Goal: Task Accomplishment & Management: Manage account settings

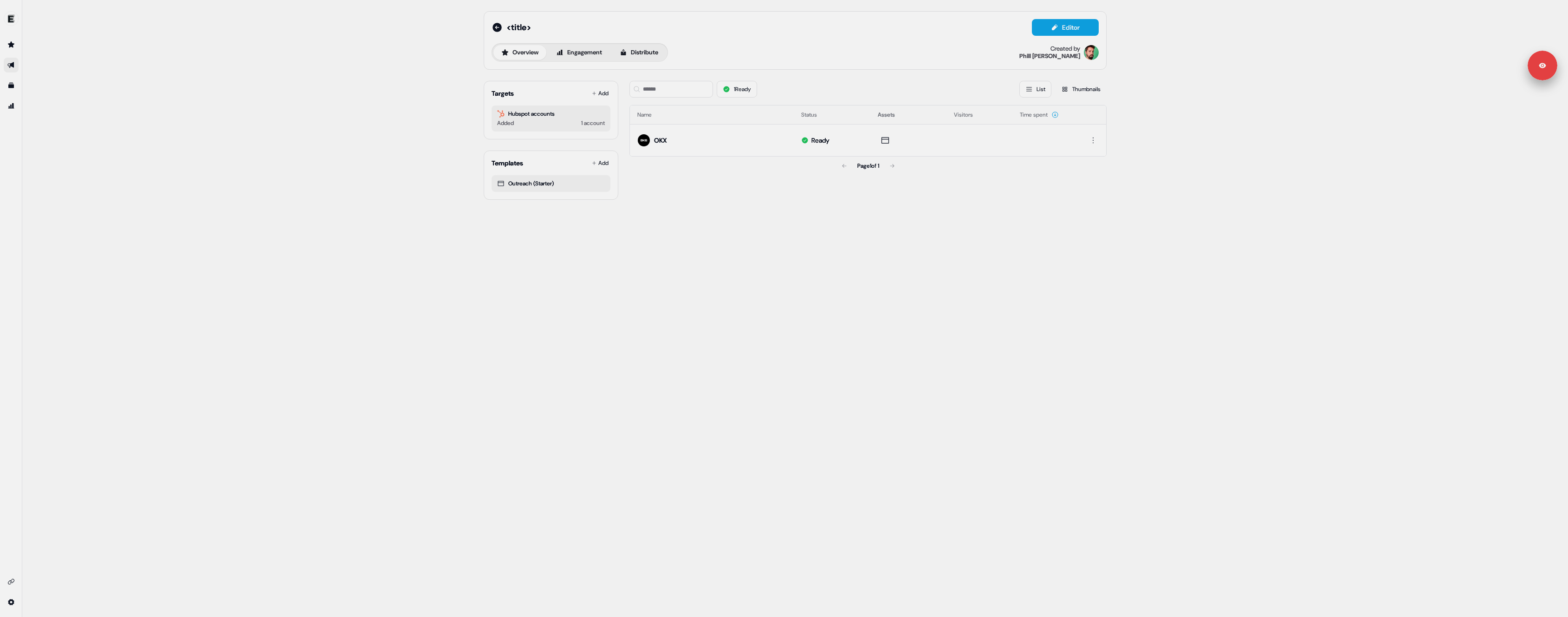
drag, startPoint x: 863, startPoint y: 277, endPoint x: 865, endPoint y: 261, distance: 16.1
click at [864, 276] on div "<title> Editor Overview Engagement Distribute Created by Phill Palmer Targets A…" at bounding box center [795, 308] width 1545 height 617
click at [918, 117] on link "Preview" at bounding box center [919, 119] width 38 height 12
click at [841, 120] on icon at bounding box center [838, 119] width 7 height 7
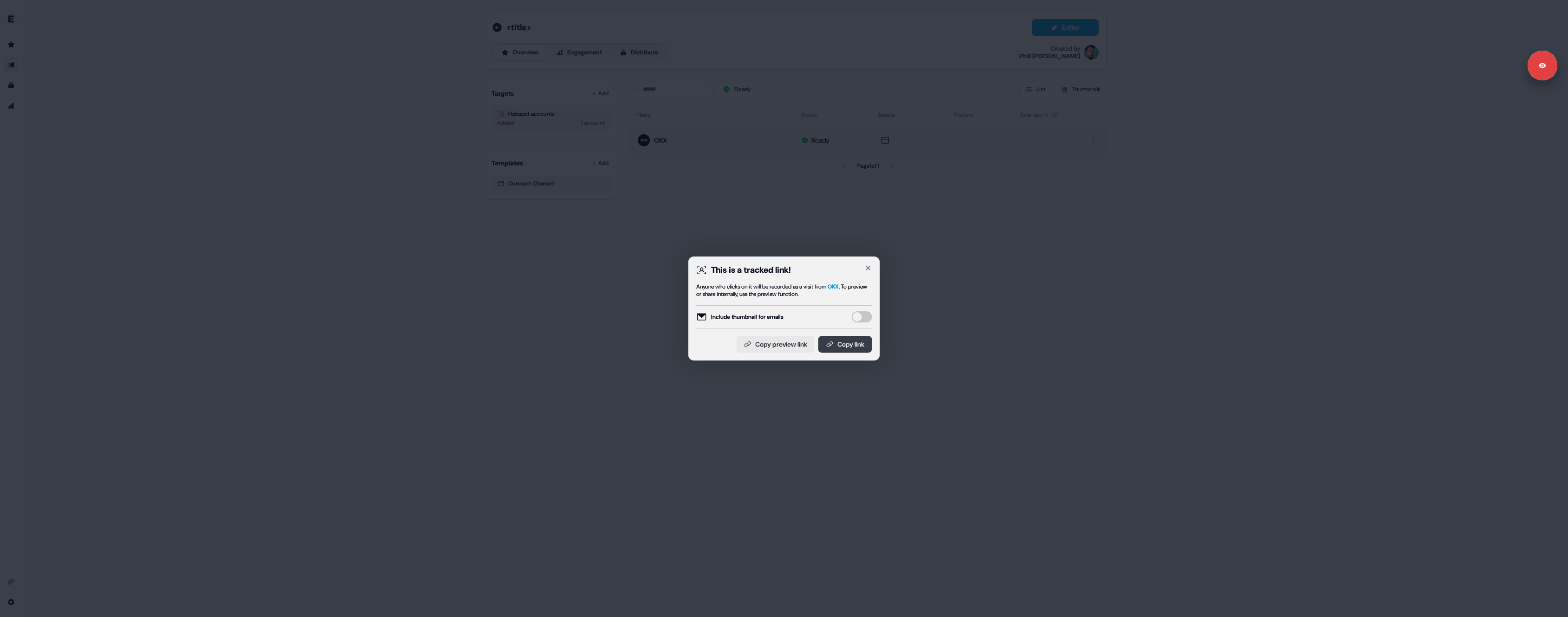
click at [858, 341] on button "Copy link" at bounding box center [845, 344] width 54 height 16
click at [343, 56] on div "This is a tracked link! Anyone who clicks on it will be recorded as a visit fro…" at bounding box center [784, 308] width 1568 height 617
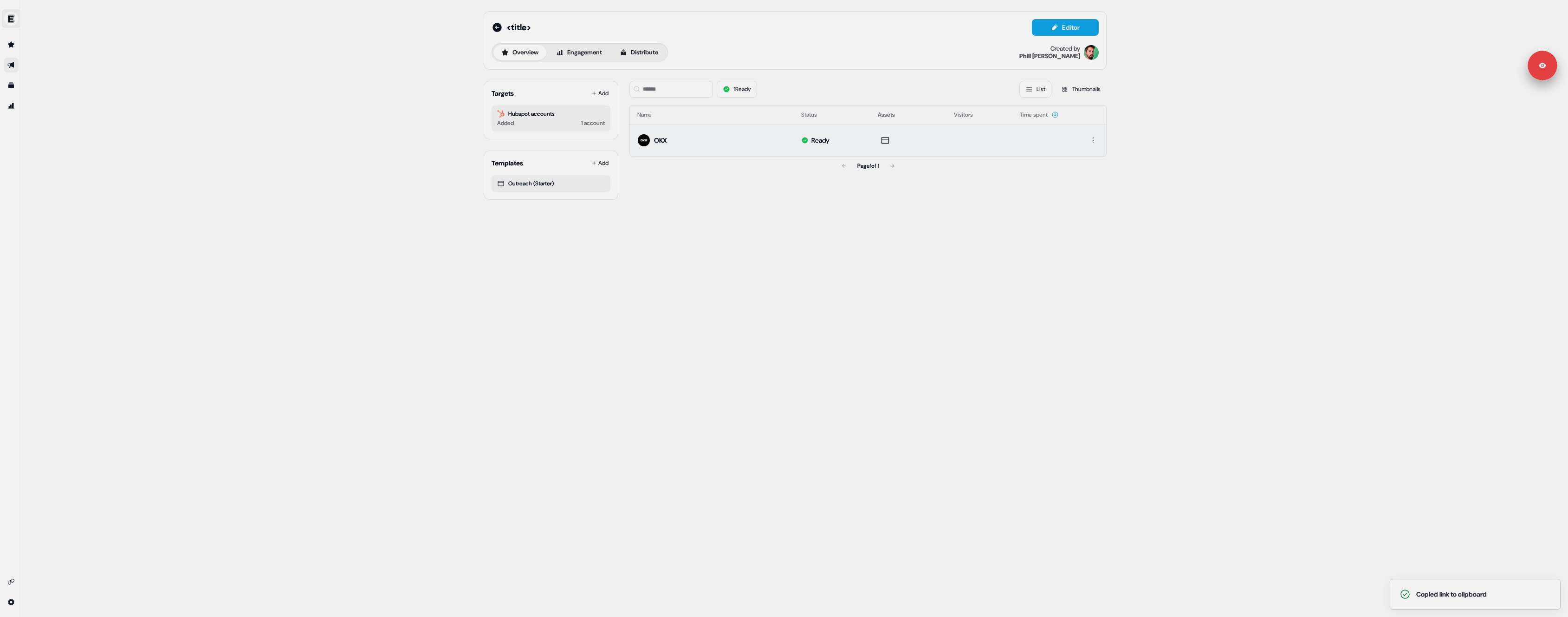
click at [13, 23] on img "side nav menu" at bounding box center [11, 18] width 15 height 15
drag, startPoint x: 93, startPoint y: 19, endPoint x: 37, endPoint y: 43, distance: 60.9
click at [92, 19] on div "Help documentation Feedback Logout <title> Editor Overview Engagement Distribut…" at bounding box center [784, 308] width 1568 height 617
click at [13, 103] on icon "Go to attribution" at bounding box center [11, 106] width 7 height 7
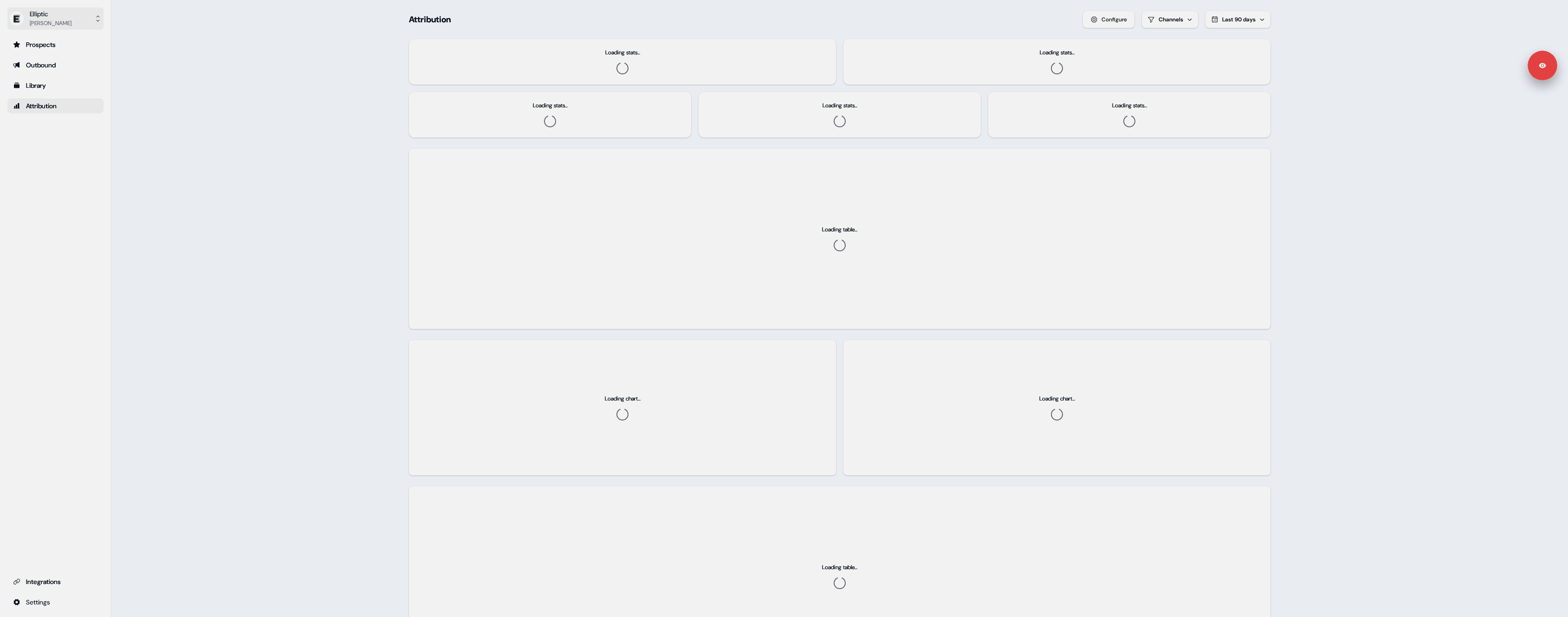
click at [50, 23] on div "Pouyeh Esfahani" at bounding box center [51, 23] width 42 height 9
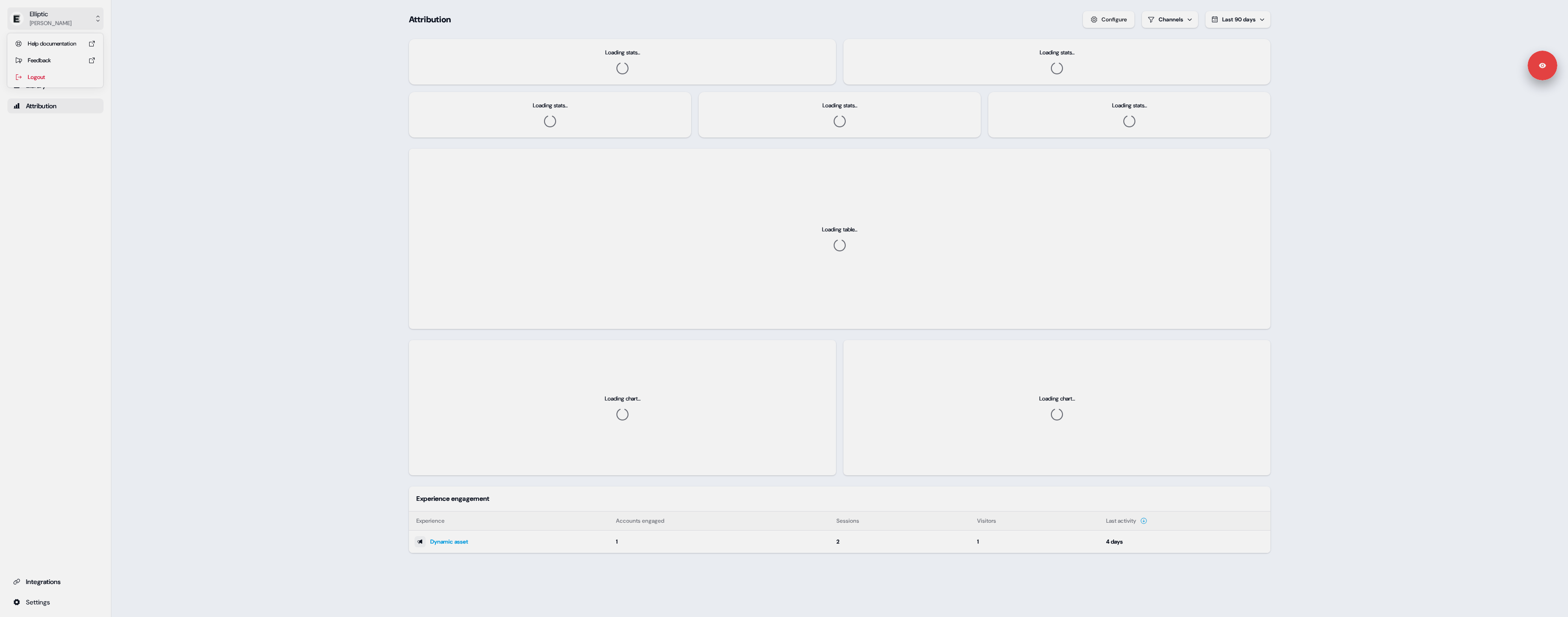
click at [55, 22] on div "Pouyeh Esfahani" at bounding box center [51, 23] width 42 height 9
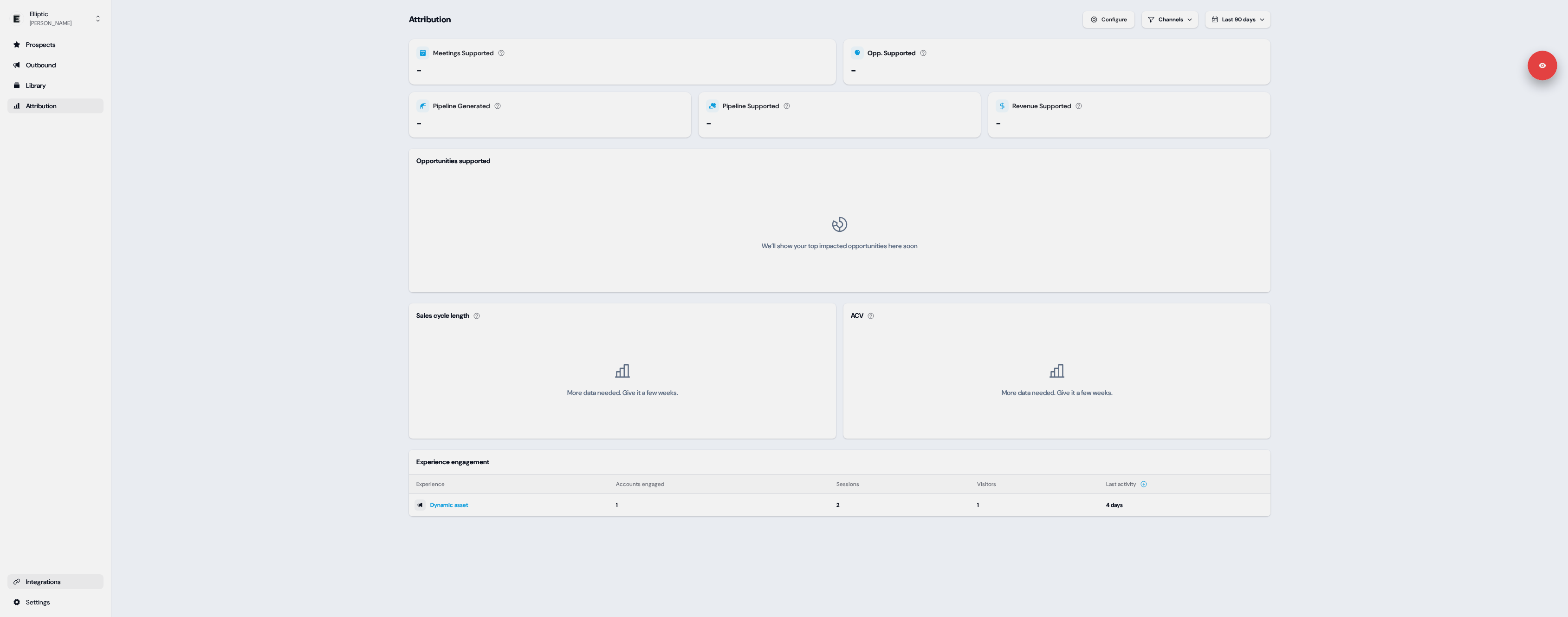
click at [68, 581] on div "Integrations" at bounding box center [55, 581] width 85 height 9
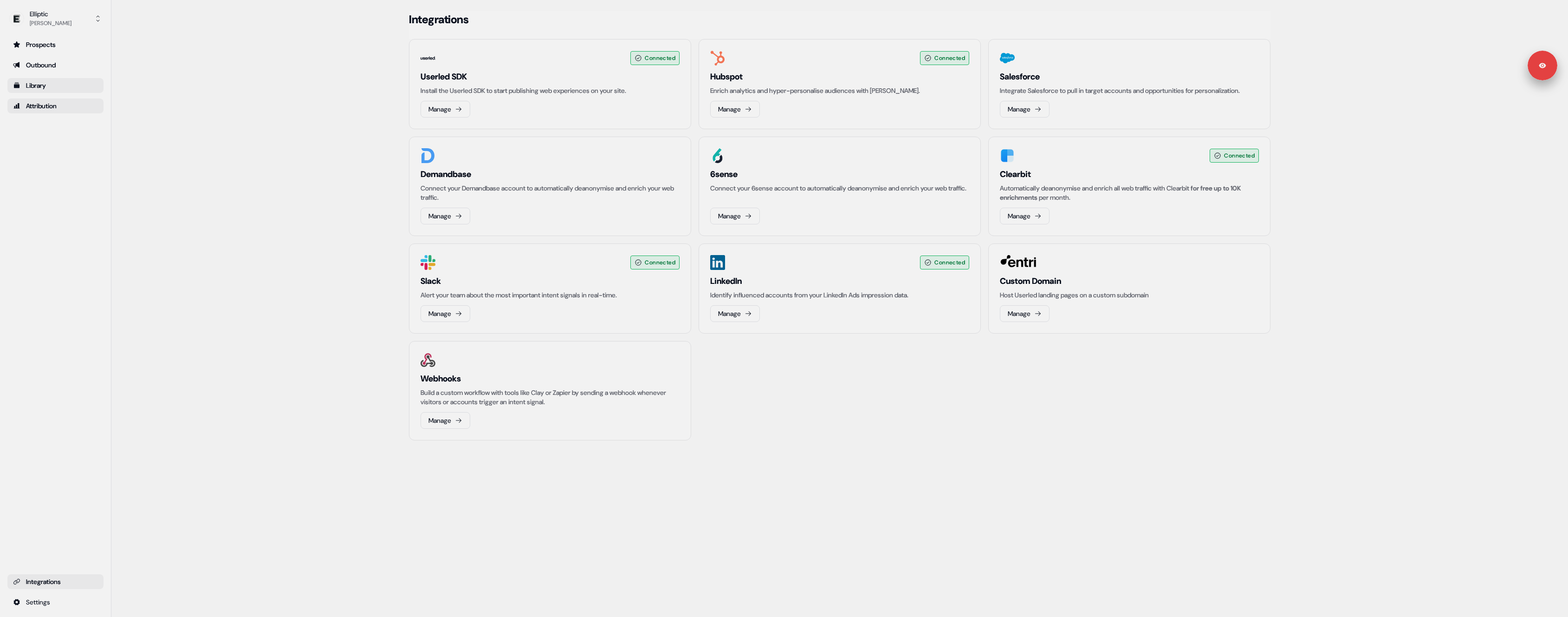
click at [71, 87] on div "Library" at bounding box center [55, 85] width 85 height 9
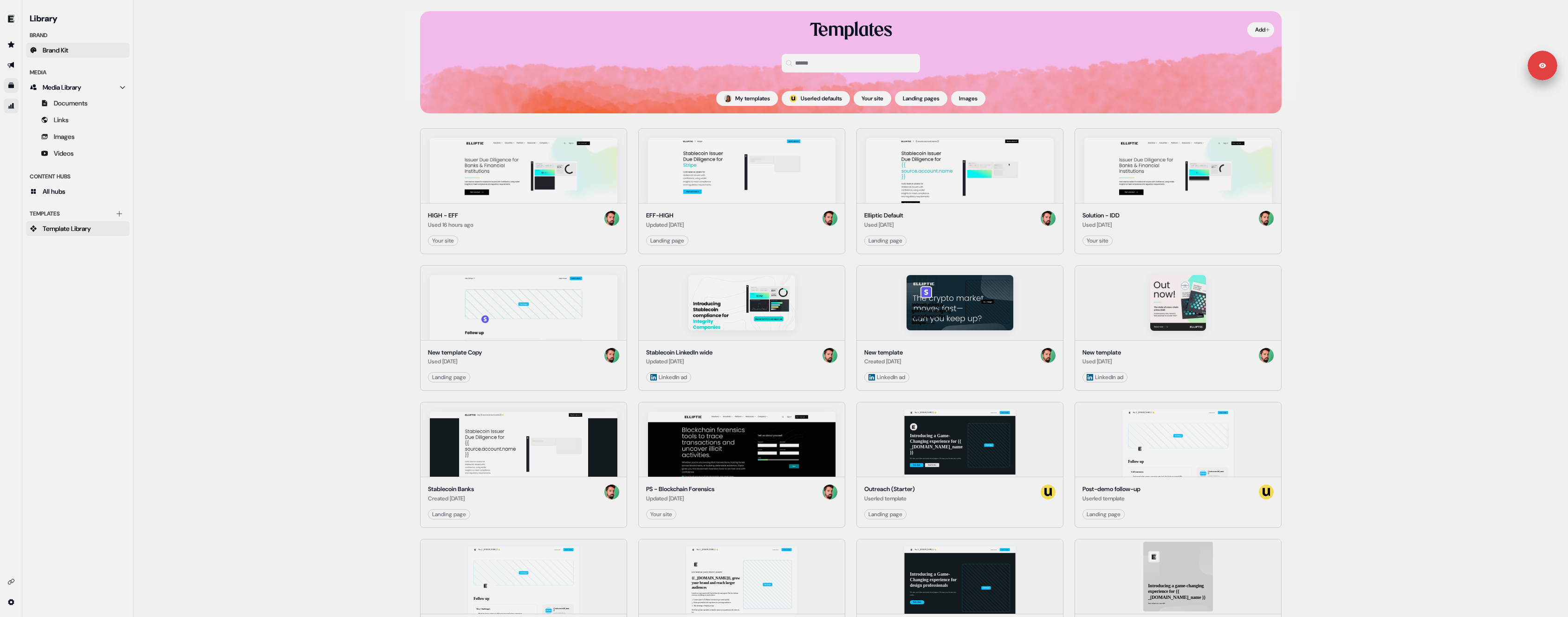
click at [76, 50] on link "Brand Kit" at bounding box center [78, 50] width 103 height 15
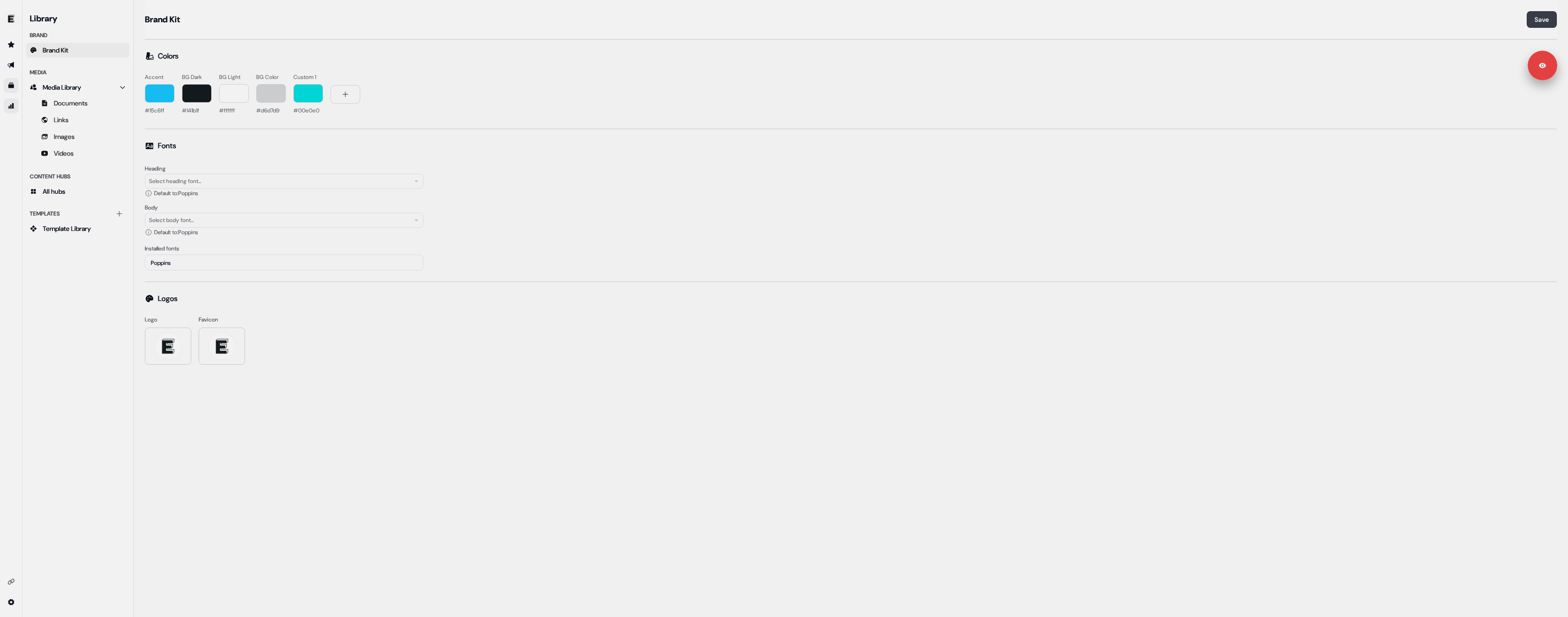
click at [1538, 21] on button "Save" at bounding box center [1542, 19] width 30 height 16
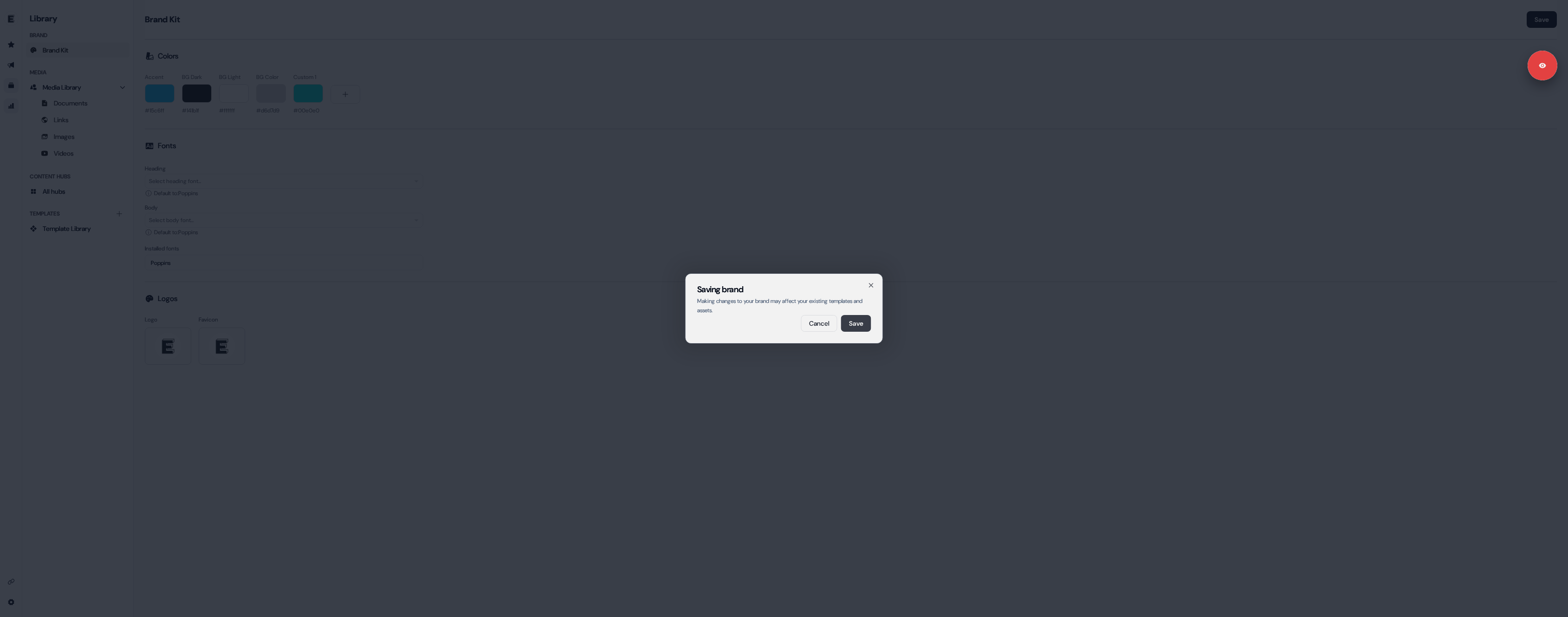
click at [864, 324] on button "Save" at bounding box center [856, 323] width 30 height 16
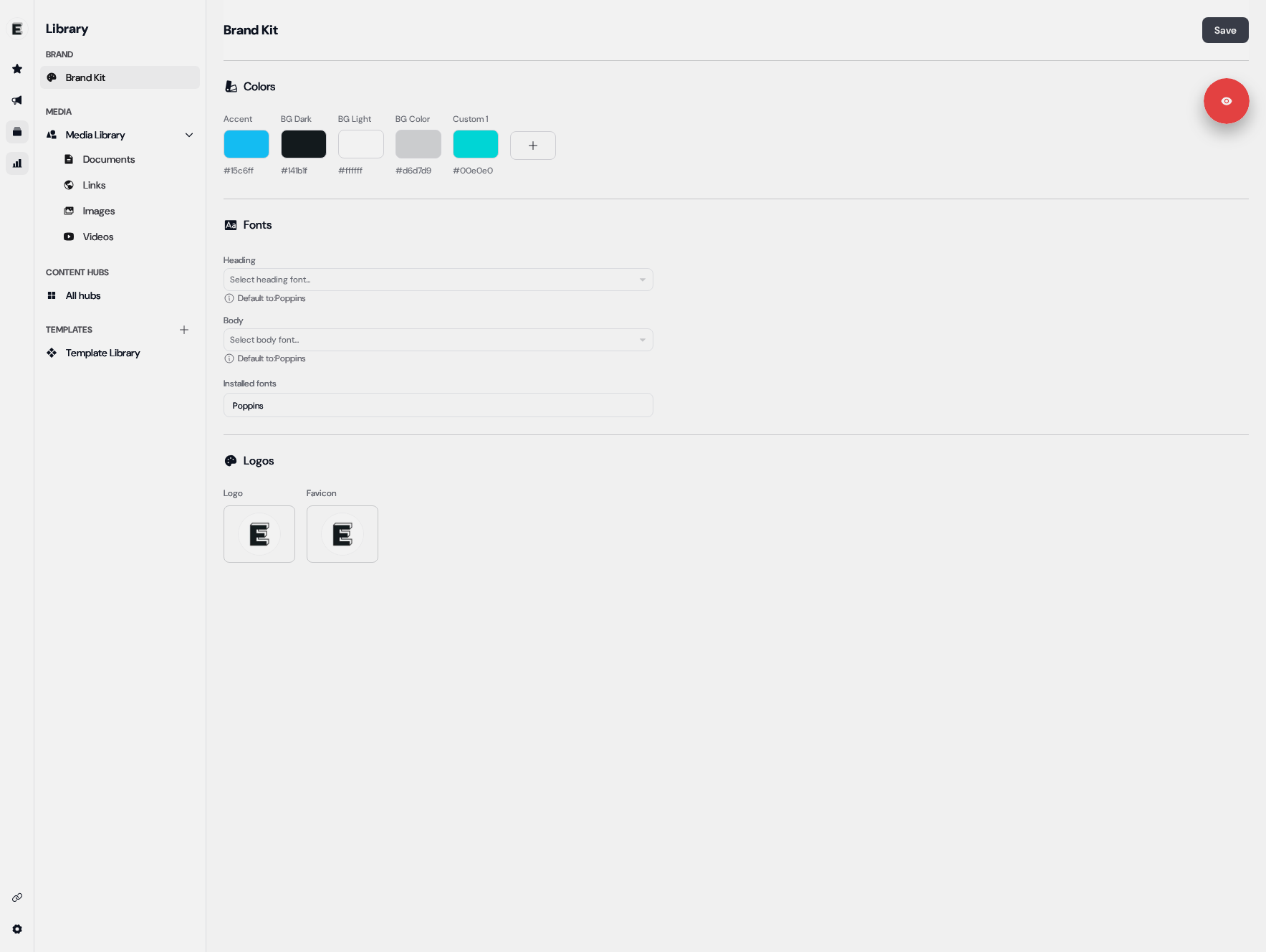
click at [1222, 29] on button "Save" at bounding box center [1227, 29] width 47 height 25
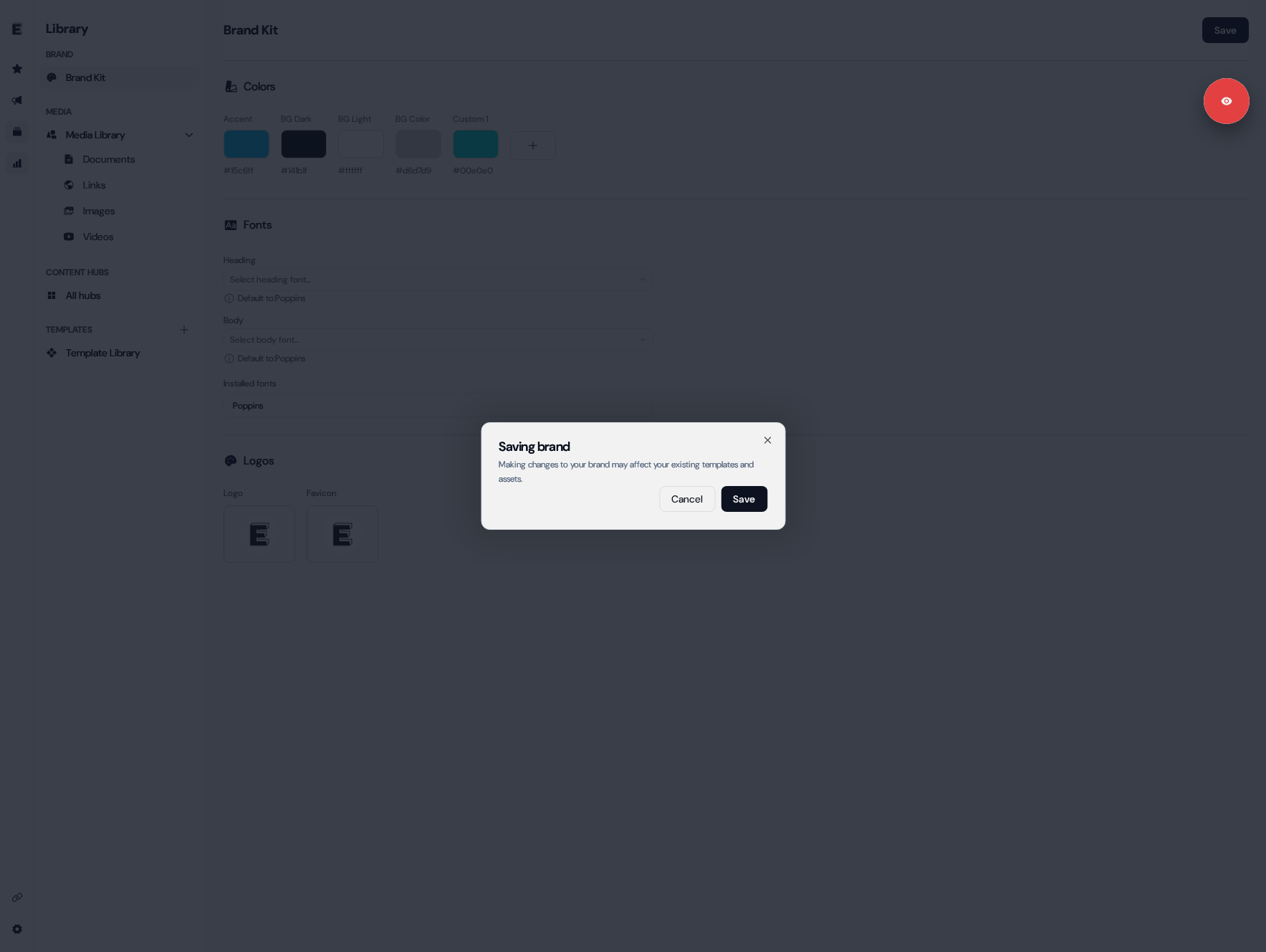
click at [742, 496] on button "Save" at bounding box center [744, 498] width 47 height 25
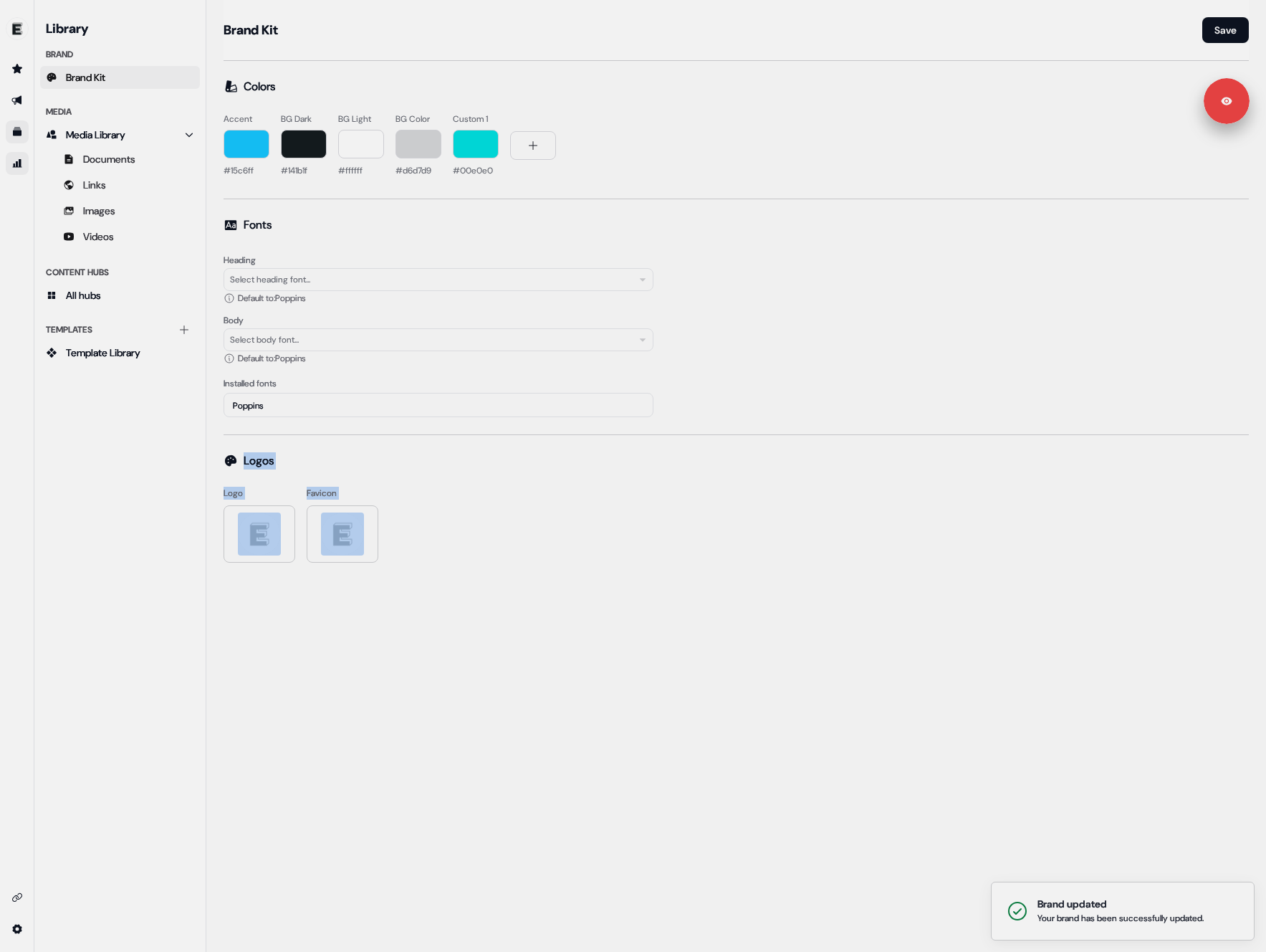
drag, startPoint x: 258, startPoint y: 481, endPoint x: 425, endPoint y: 589, distance: 198.9
click at [425, 590] on div "Brand Kit Save Colors Accent #15c6ff BG Dark #141b1f BG Light #ffffff BG Color …" at bounding box center [737, 298] width 1060 height 597
click at [425, 589] on div "Brand Kit Save Colors Accent #15c6ff BG Dark #141b1f BG Light #ffffff BG Color …" at bounding box center [737, 298] width 1060 height 597
drag, startPoint x: 1093, startPoint y: 912, endPoint x: 1266, endPoint y: 910, distance: 173.0
click at [1240, 911] on div "Your brand has been successfully updated." at bounding box center [1156, 917] width 166 height 14
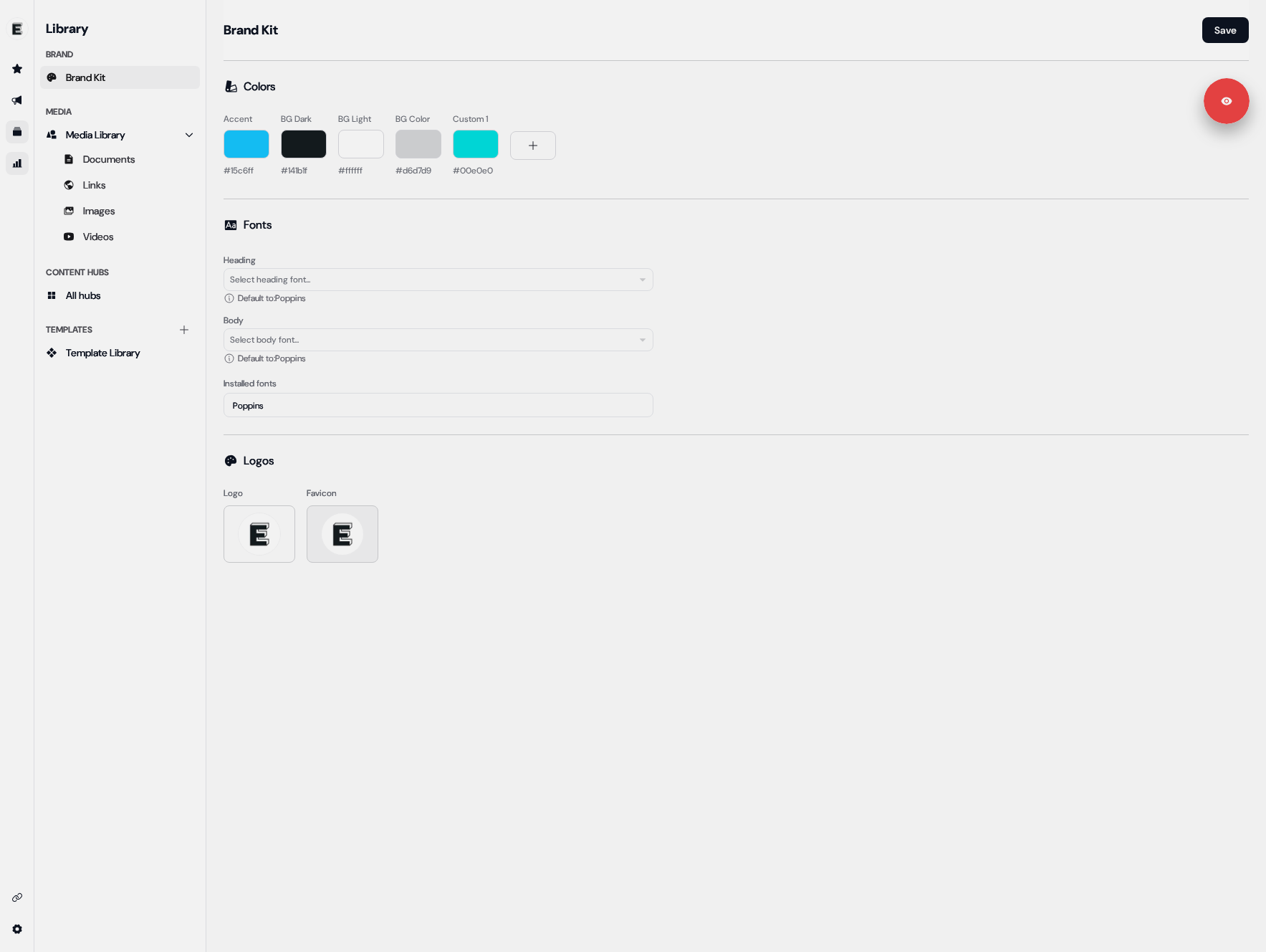
click at [348, 543] on img at bounding box center [343, 534] width 43 height 43
click at [344, 539] on img at bounding box center [343, 534] width 43 height 43
click at [348, 542] on img at bounding box center [343, 534] width 43 height 43
type input "**********"
click at [1224, 32] on button "Save" at bounding box center [1227, 29] width 47 height 25
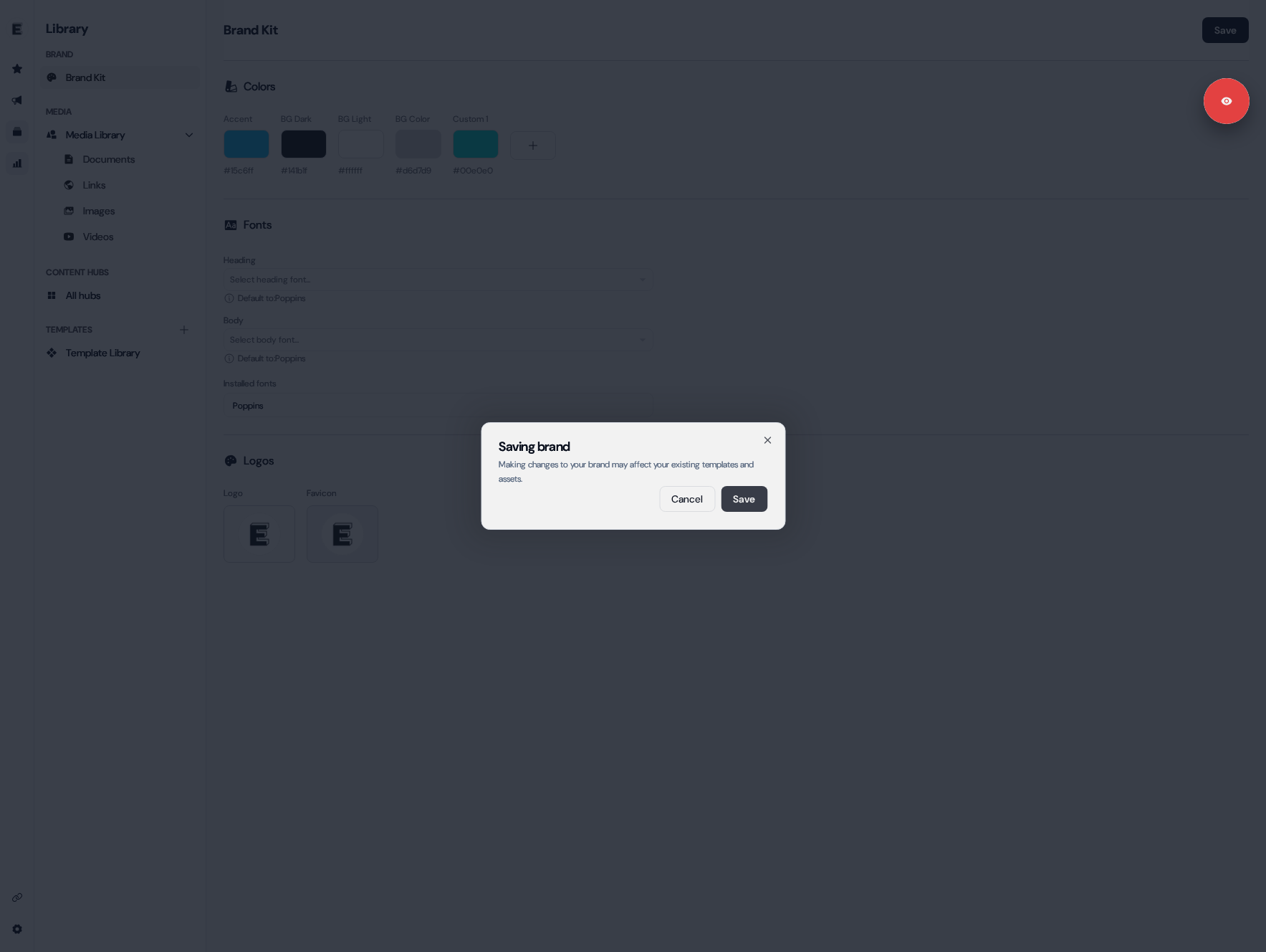
click at [742, 503] on button "Save" at bounding box center [744, 498] width 47 height 25
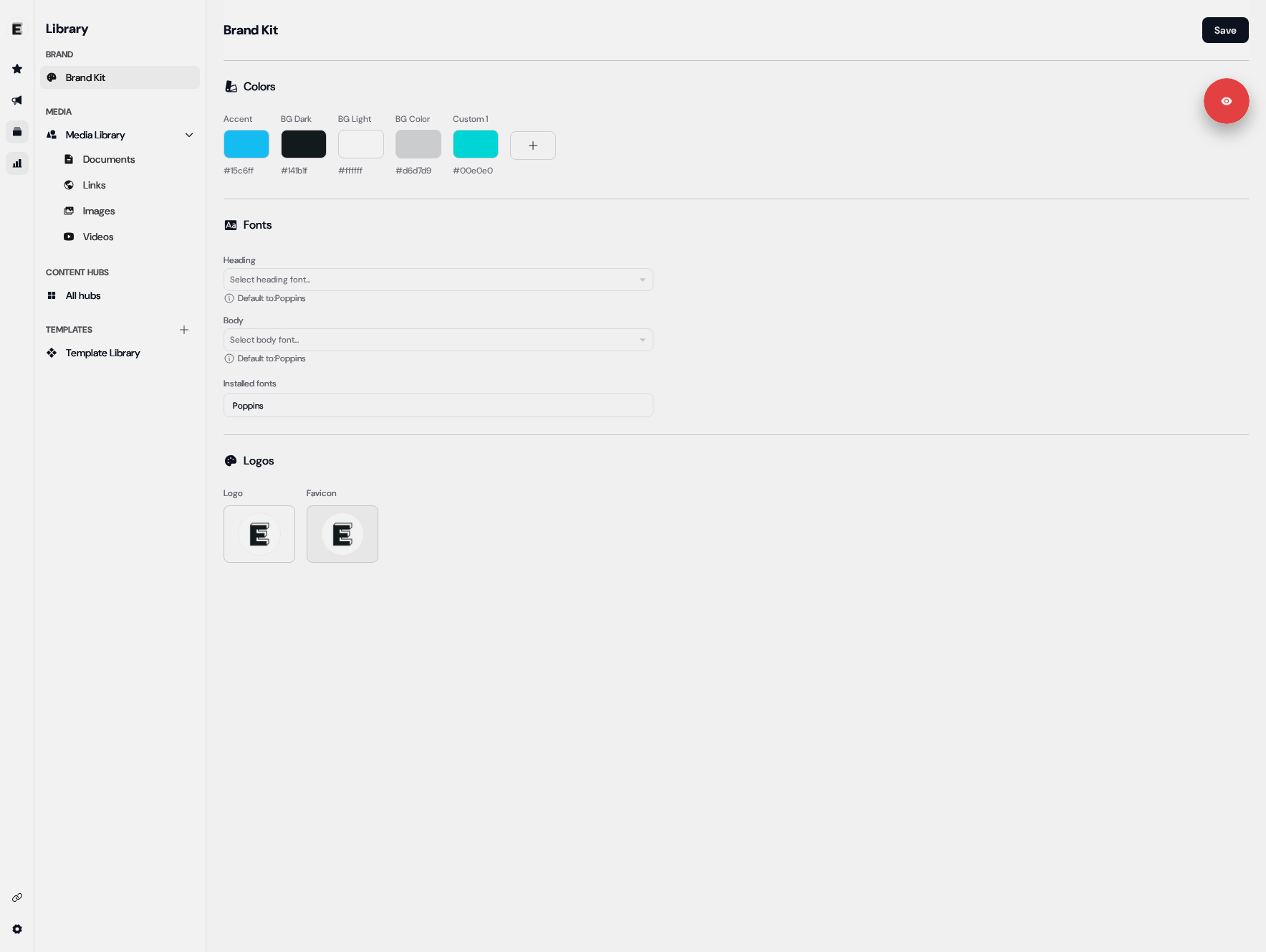
click at [227, 298] on icon at bounding box center [229, 298] width 11 height 11
drag, startPoint x: 264, startPoint y: 301, endPoint x: 294, endPoint y: 301, distance: 30.0
click at [294, 301] on span "Default to: Poppins" at bounding box center [272, 298] width 68 height 14
drag, startPoint x: 294, startPoint y: 301, endPoint x: 310, endPoint y: 286, distance: 21.9
click at [295, 300] on span "Default to: Poppins" at bounding box center [272, 298] width 68 height 14
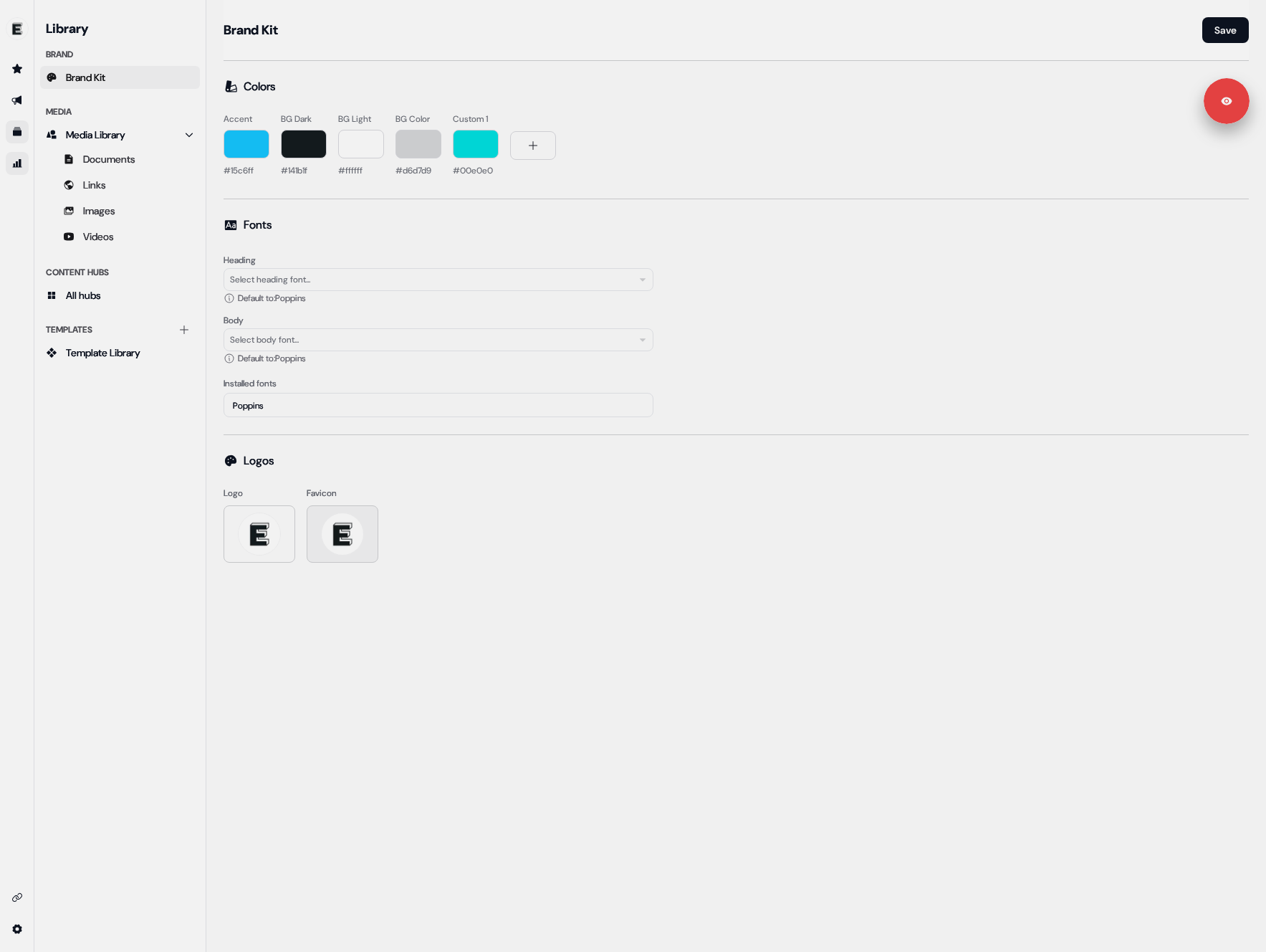
click at [310, 286] on div "Select heading font..." at bounding box center [270, 279] width 80 height 14
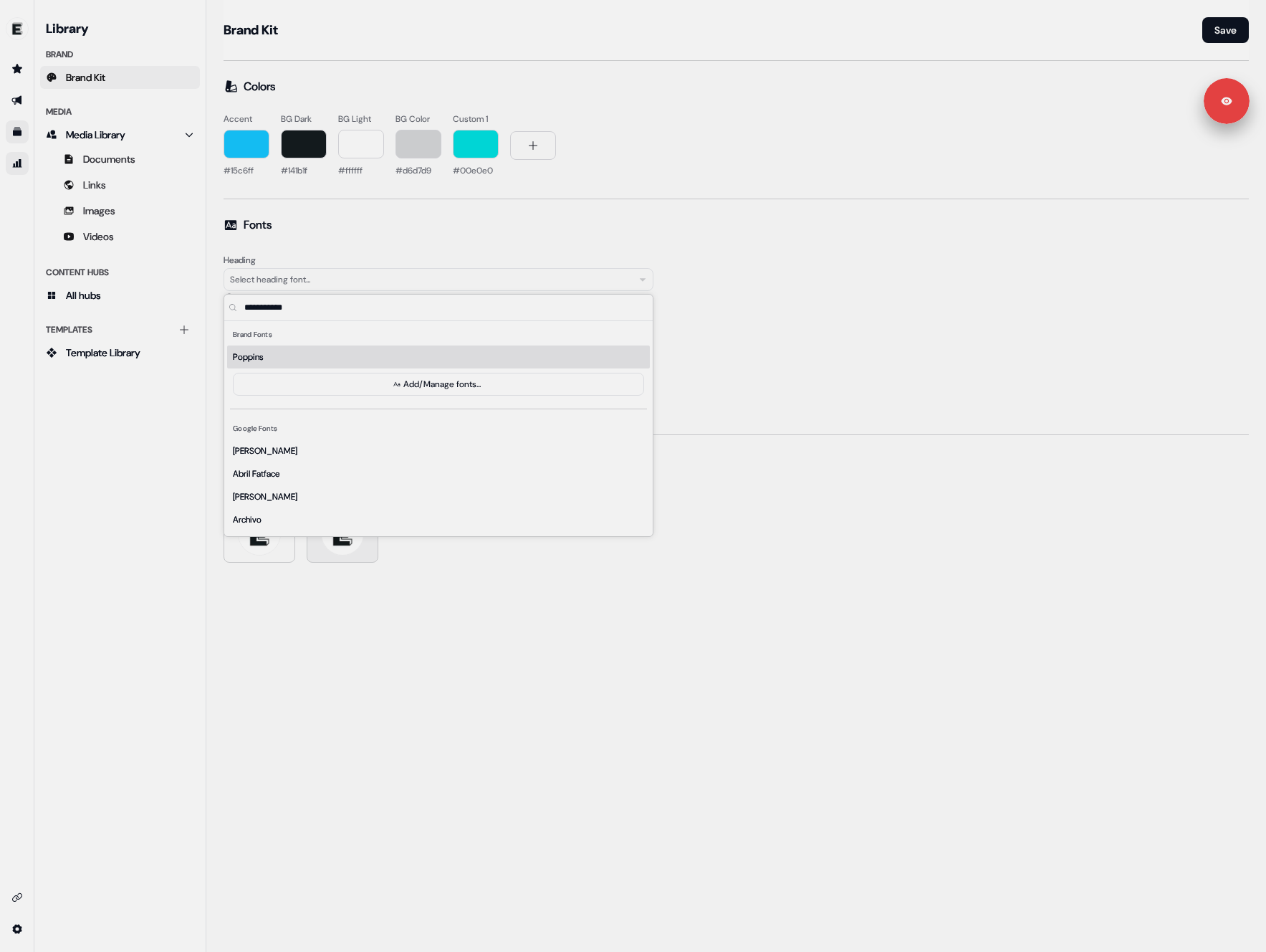
click at [347, 246] on div "Fonts Heading Select heading font... Default to: Poppins Body Select body font.…" at bounding box center [736, 317] width 1025 height 201
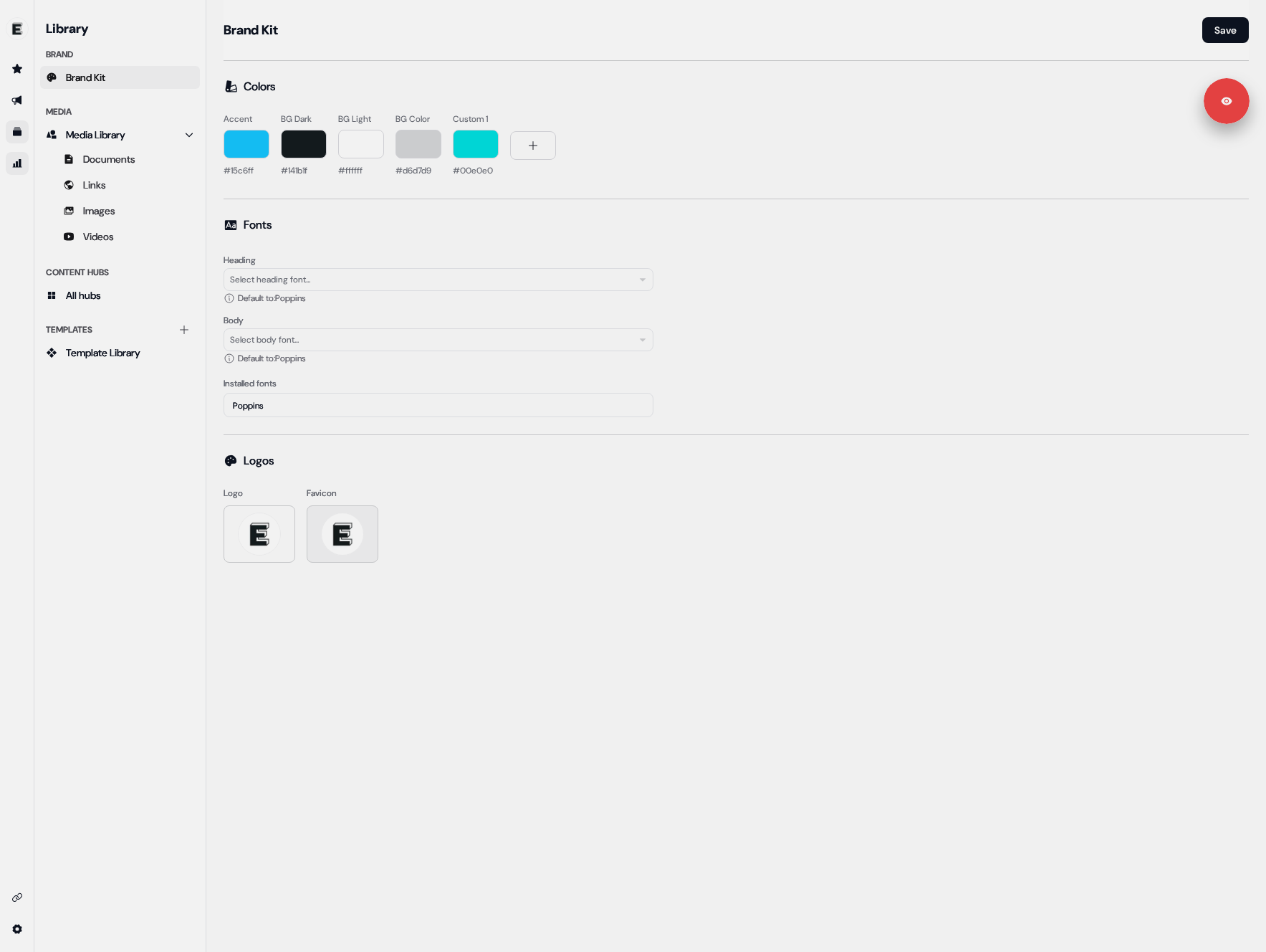
click at [390, 399] on div "Poppins" at bounding box center [439, 405] width 430 height 24
click at [354, 267] on div "Heading Select heading font... Default to: Poppins" at bounding box center [439, 278] width 430 height 55
click at [354, 276] on div "Select heading font..." at bounding box center [439, 279] width 430 height 23
click at [368, 387] on button "Add/Manage fonts..." at bounding box center [439, 384] width 412 height 23
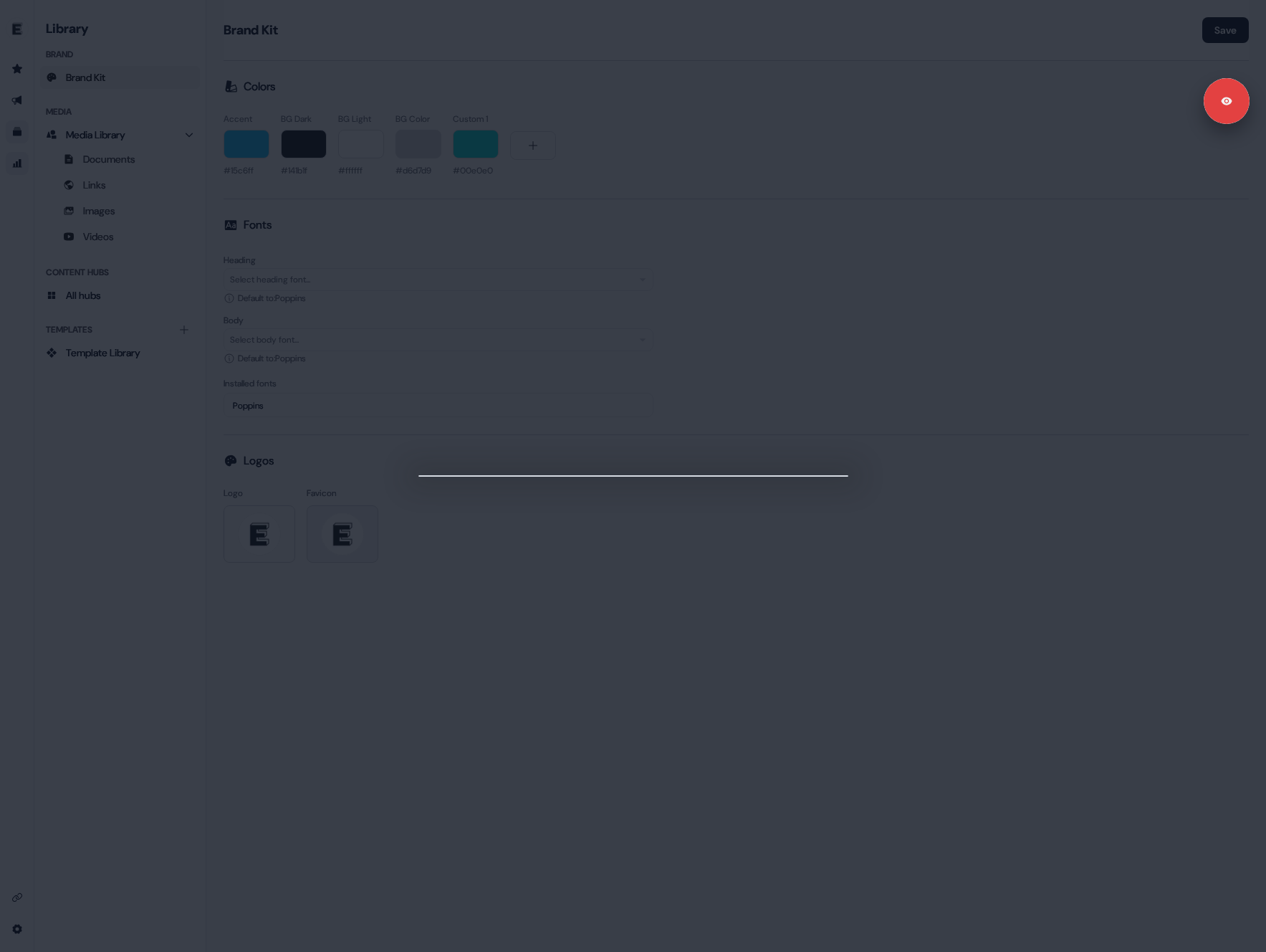
click at [368, 387] on div "Close" at bounding box center [633, 476] width 1266 height 952
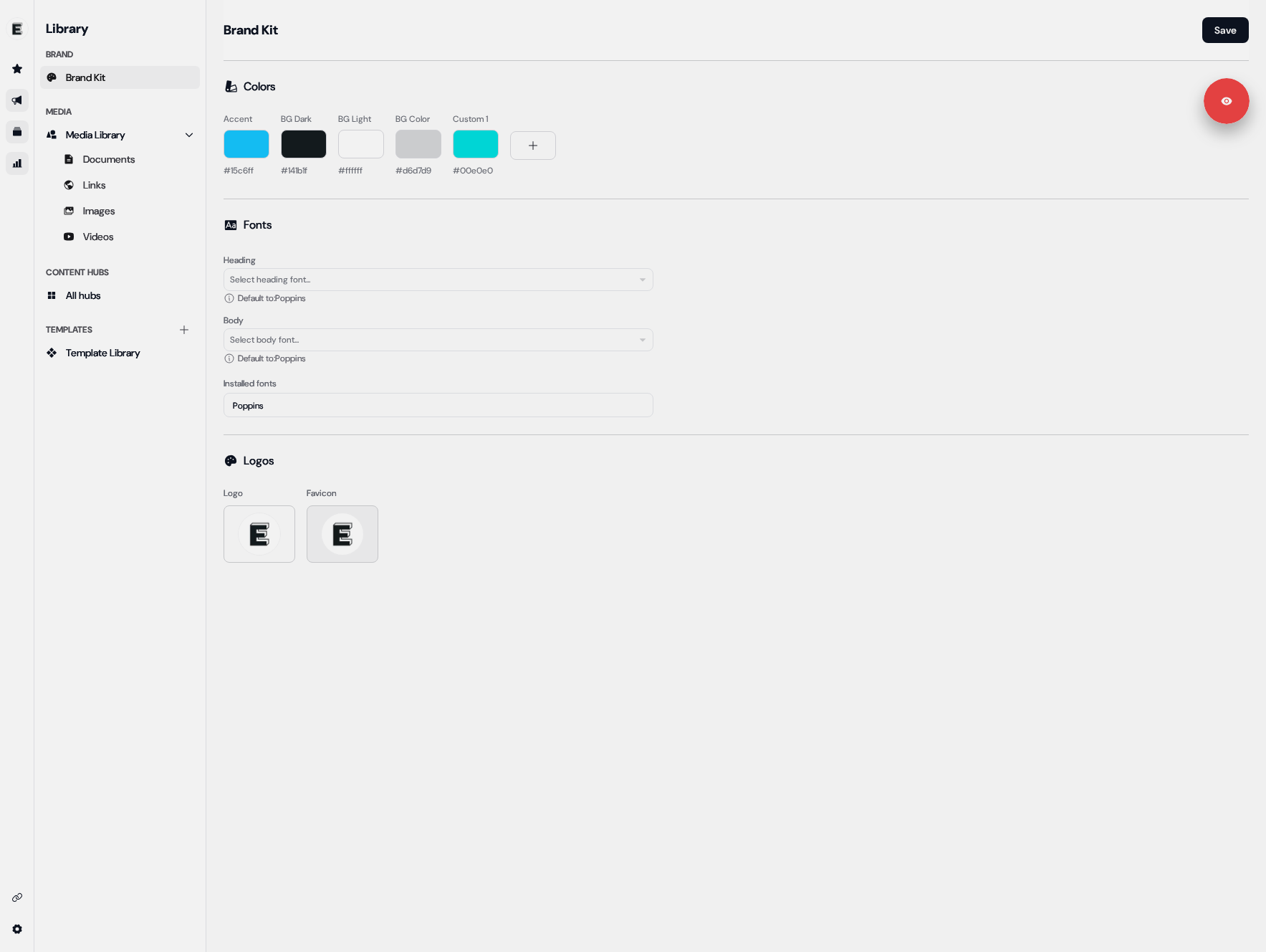
click at [12, 93] on link "Go to outbound experience" at bounding box center [17, 101] width 23 height 23
